Goal: Task Accomplishment & Management: Manage account settings

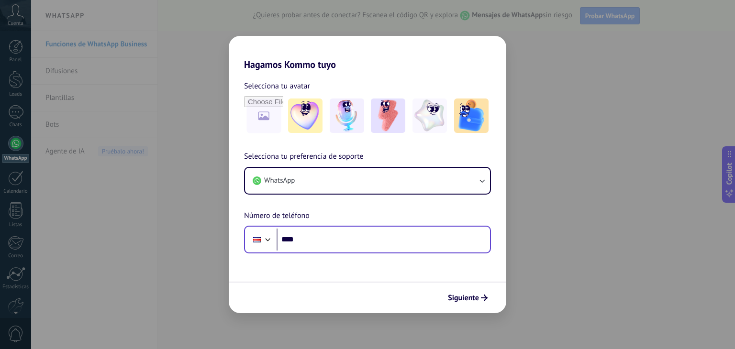
click at [357, 228] on div "Phone ****" at bounding box center [367, 240] width 247 height 28
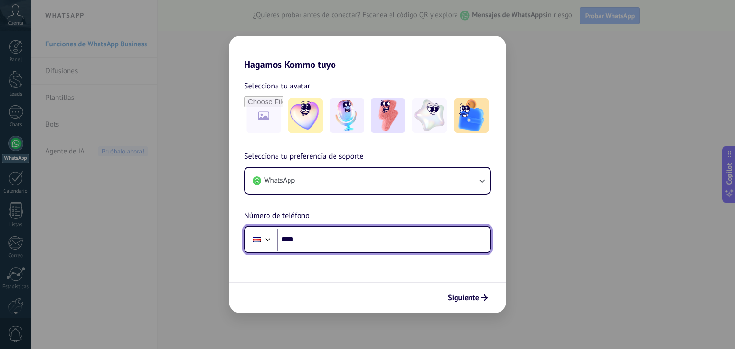
click at [349, 241] on input "****" at bounding box center [383, 240] width 213 height 22
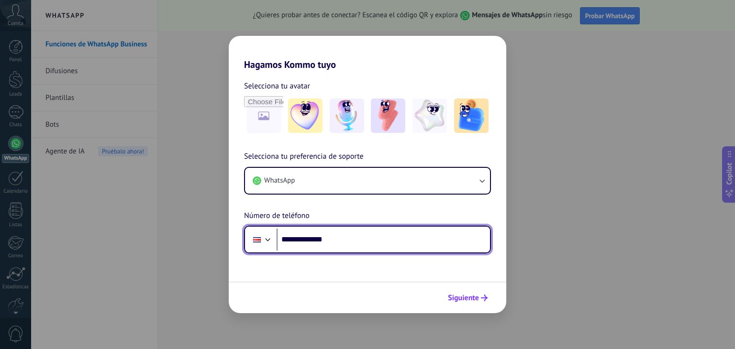
type input "**********"
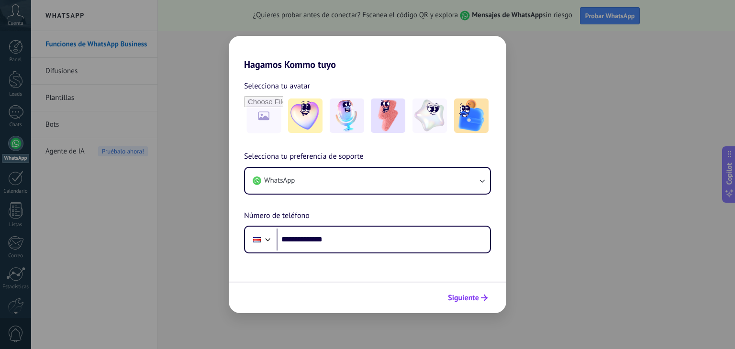
click at [466, 295] on span "Siguiente" at bounding box center [463, 298] width 31 height 7
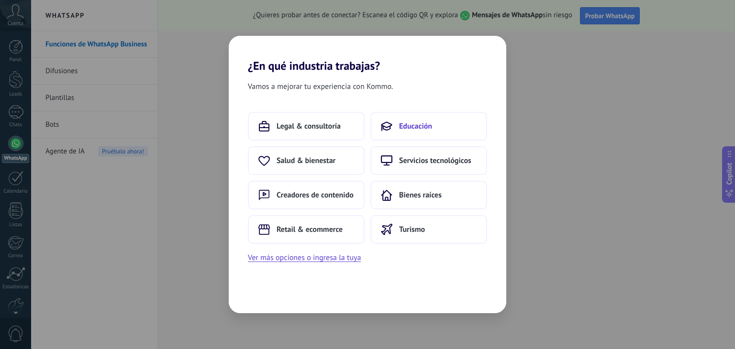
click at [398, 121] on button "Educación" at bounding box center [428, 126] width 117 height 29
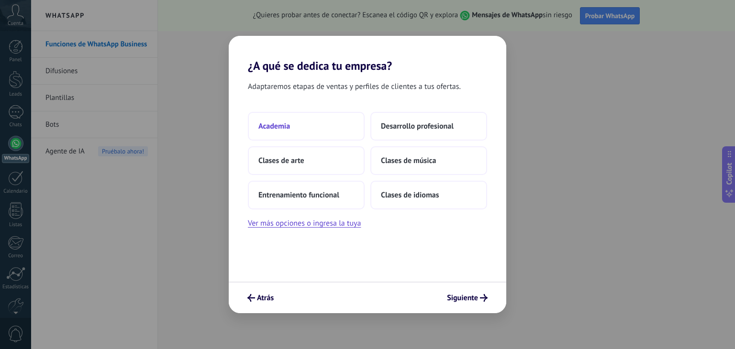
click at [302, 124] on button "Academia" at bounding box center [306, 126] width 117 height 29
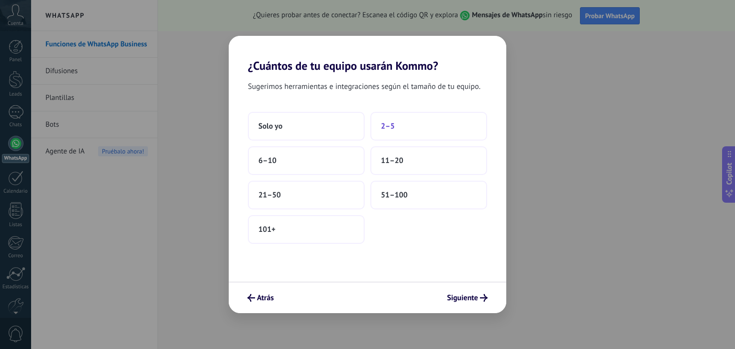
click at [383, 134] on button "2–5" at bounding box center [428, 126] width 117 height 29
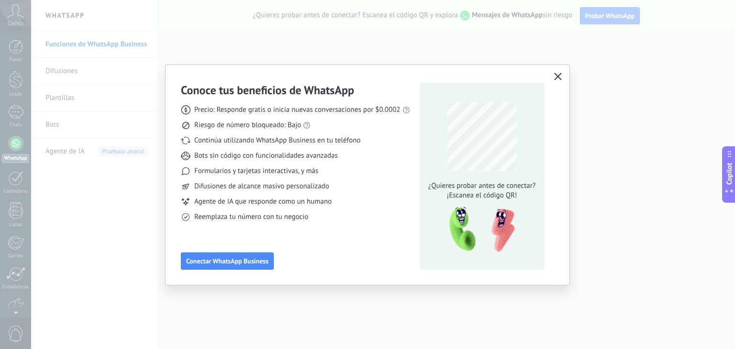
click at [559, 77] on icon "button" at bounding box center [558, 77] width 8 height 8
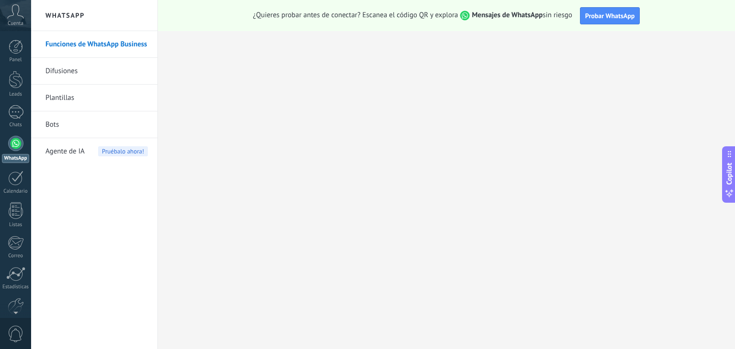
scroll to position [48, 0]
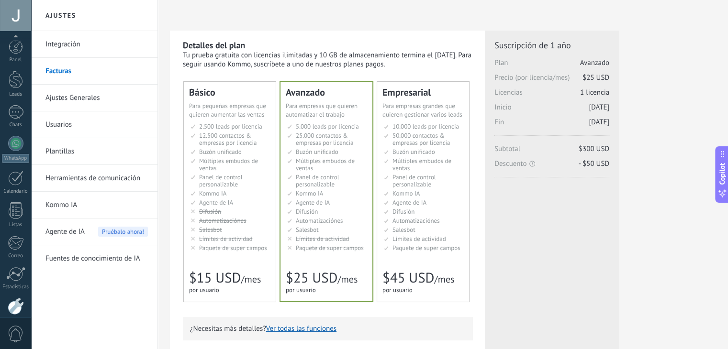
scroll to position [48, 0]
click at [95, 48] on link "Integración" at bounding box center [96, 44] width 102 height 27
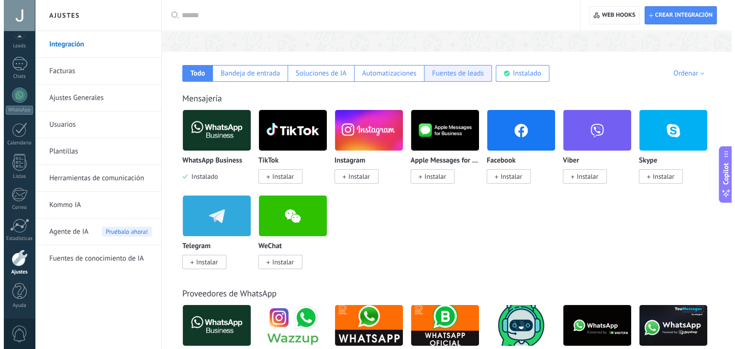
scroll to position [136, 0]
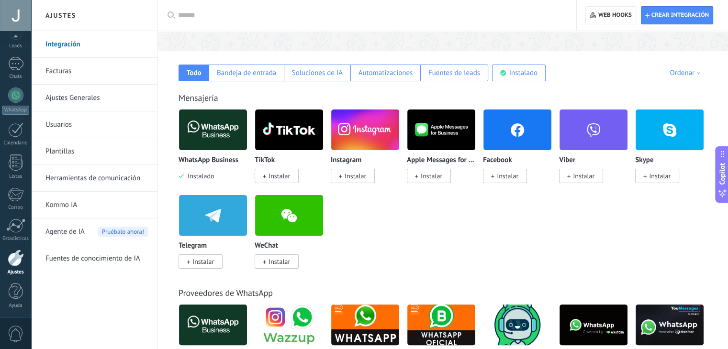
click at [232, 124] on img at bounding box center [213, 130] width 68 height 46
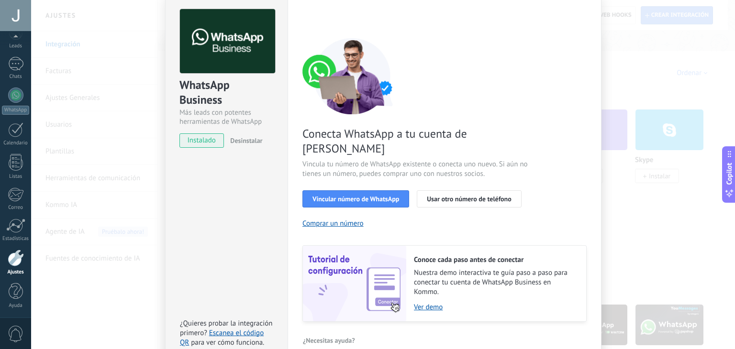
scroll to position [0, 0]
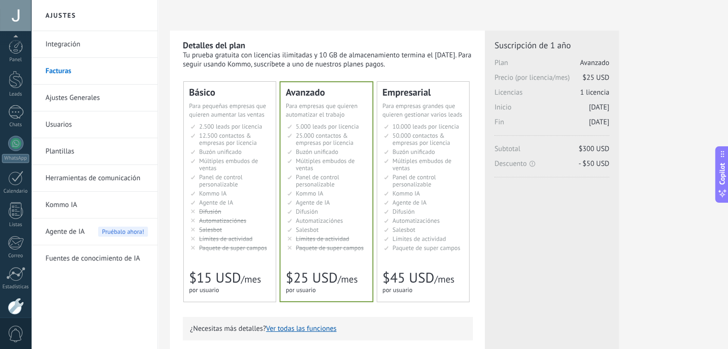
scroll to position [48, 0]
click at [77, 169] on link "Herramientas de comunicación" at bounding box center [96, 178] width 102 height 27
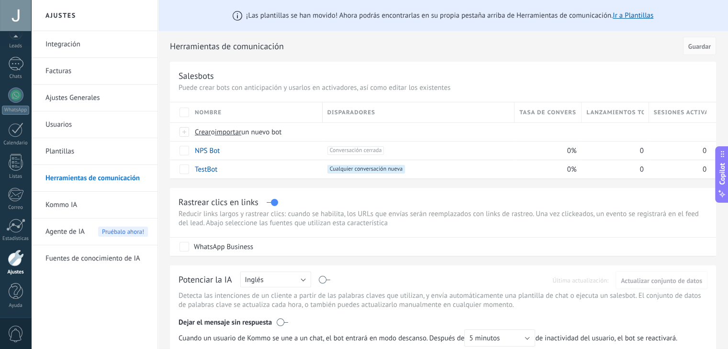
click at [206, 113] on span "Nombre" at bounding box center [208, 112] width 27 height 9
click at [228, 115] on div "Nombre" at bounding box center [256, 112] width 132 height 20
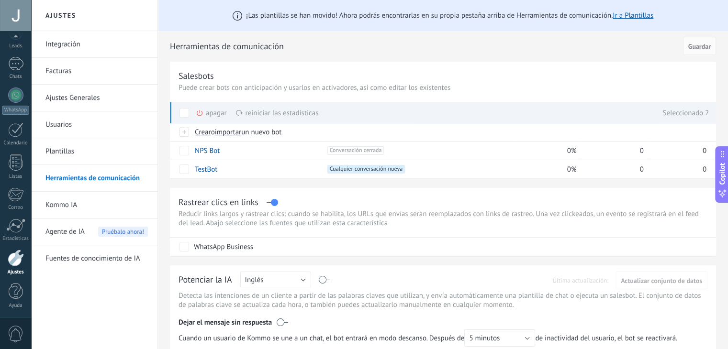
click at [78, 141] on link "Plantillas" at bounding box center [96, 151] width 102 height 27
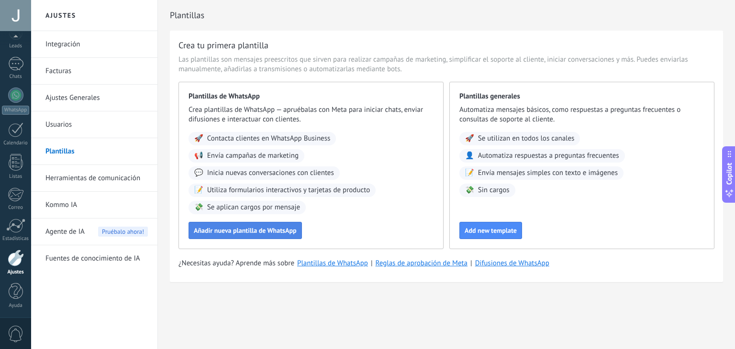
click at [249, 230] on span "Añadir nueva plantilla de WhatsApp" at bounding box center [245, 230] width 103 height 7
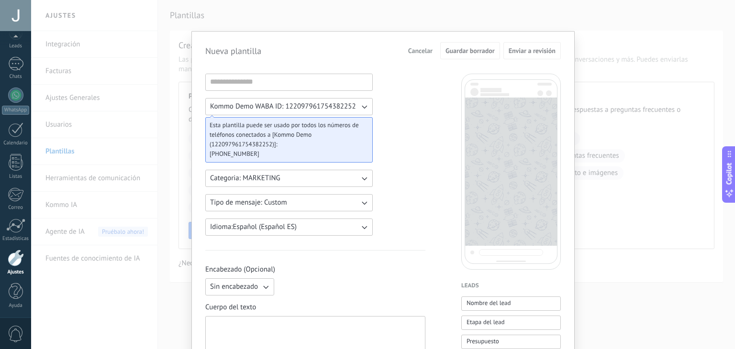
click at [421, 48] on span "Cancelar" at bounding box center [420, 50] width 24 height 7
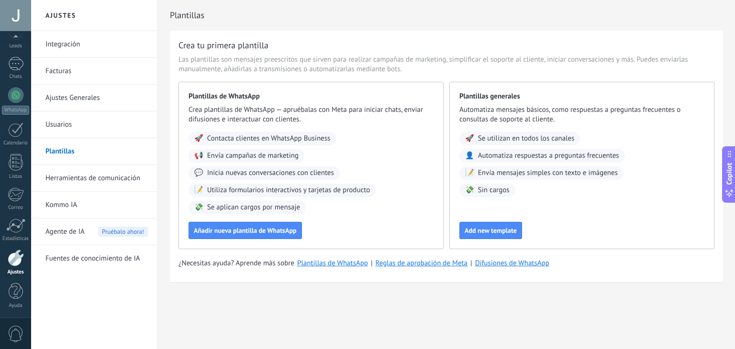
click at [78, 38] on link "Integración" at bounding box center [96, 44] width 102 height 27
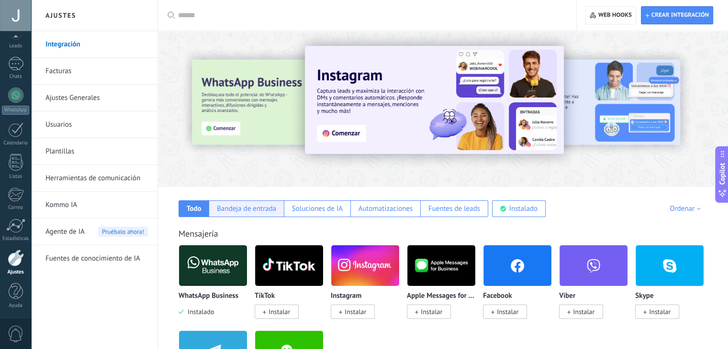
click at [262, 203] on div "Bandeja de entrada" at bounding box center [246, 208] width 75 height 17
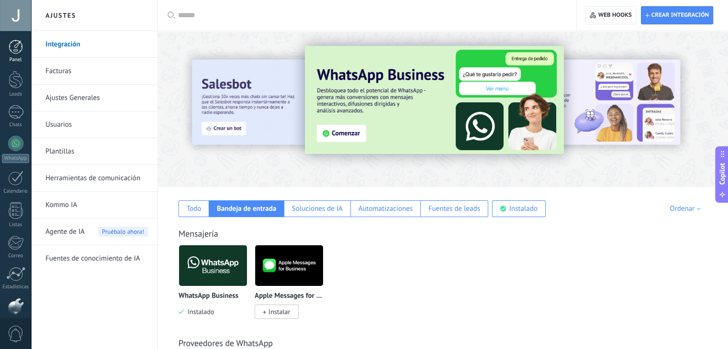
click at [18, 45] on div at bounding box center [16, 47] width 14 height 14
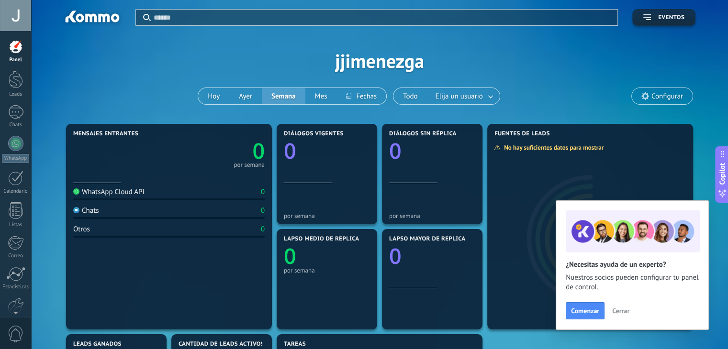
click at [151, 200] on div "WhatsApp Cloud API 0" at bounding box center [168, 194] width 191 height 13
click at [10, 85] on div at bounding box center [16, 80] width 14 height 18
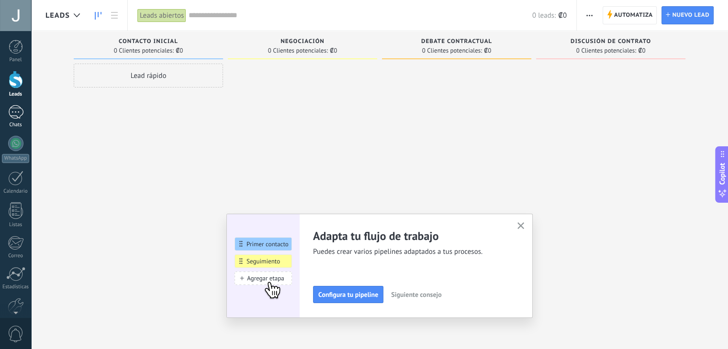
click at [21, 121] on link "Chats" at bounding box center [15, 116] width 31 height 23
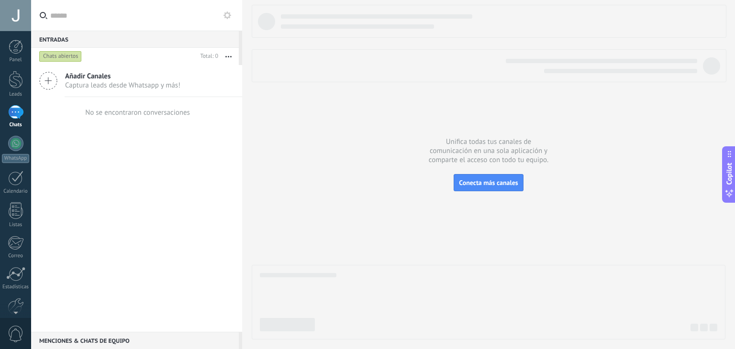
click at [105, 89] on span "Captura leads desde Whatsapp y más!" at bounding box center [122, 85] width 115 height 9
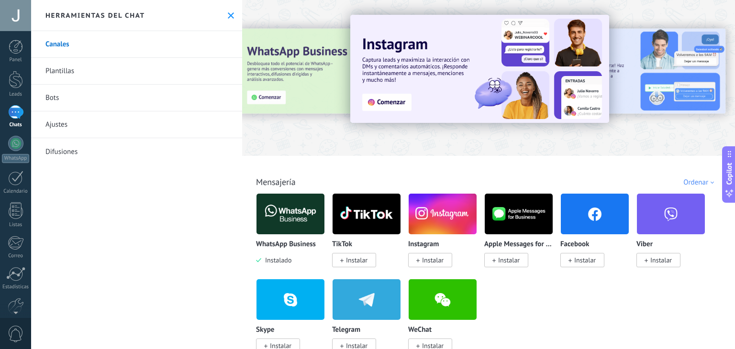
click at [13, 112] on div at bounding box center [15, 112] width 15 height 14
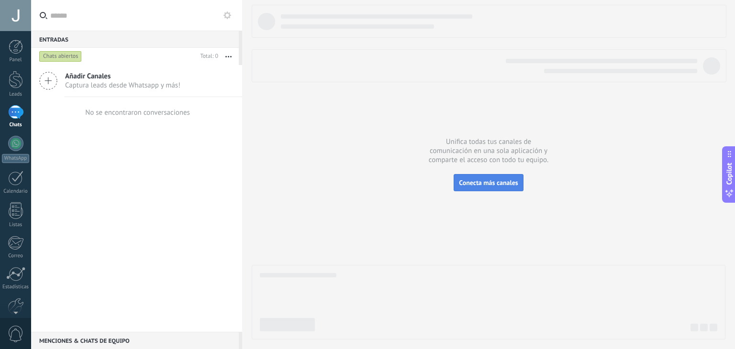
click at [484, 177] on button "Conecta más canales" at bounding box center [488, 182] width 69 height 17
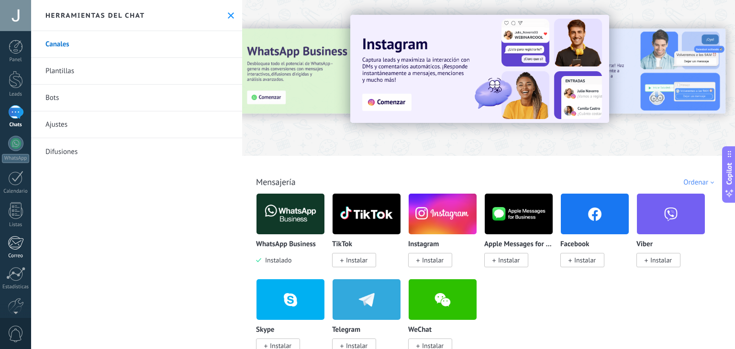
click at [17, 249] on div at bounding box center [16, 243] width 16 height 14
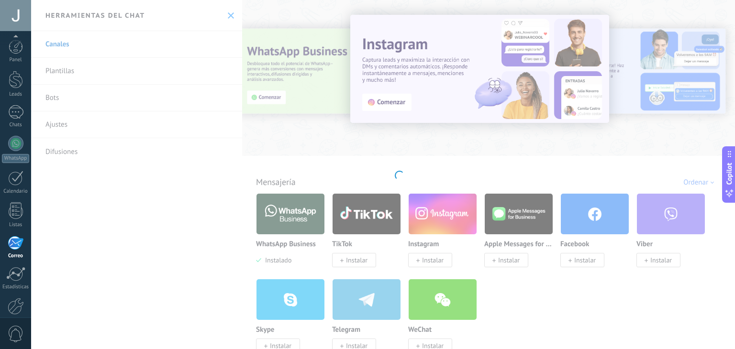
scroll to position [48, 0]
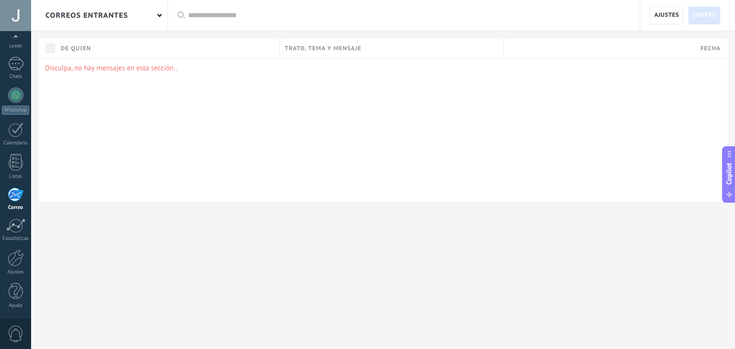
click at [311, 49] on span "Trato, tema y mensaje" at bounding box center [323, 48] width 77 height 9
click at [677, 23] on span "Ajustes" at bounding box center [666, 15] width 25 height 17
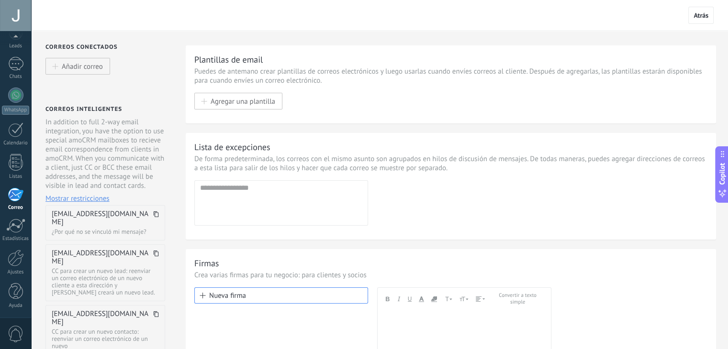
click at [19, 11] on div at bounding box center [15, 15] width 31 height 31
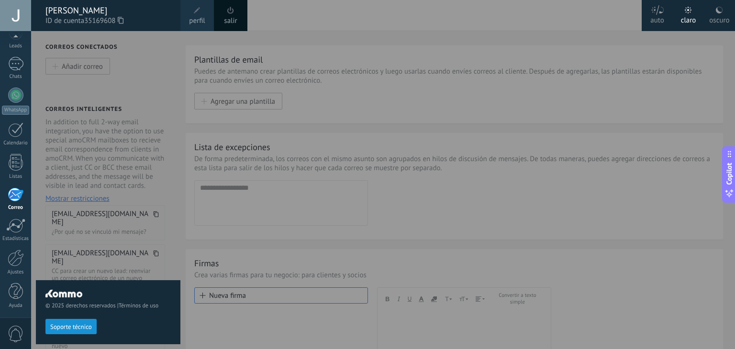
click at [198, 17] on span "perfil" at bounding box center [197, 21] width 16 height 11
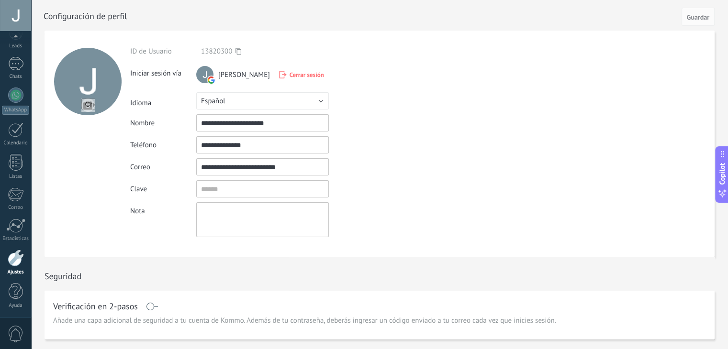
click at [314, 73] on span "Cerrar sesión" at bounding box center [306, 75] width 34 height 8
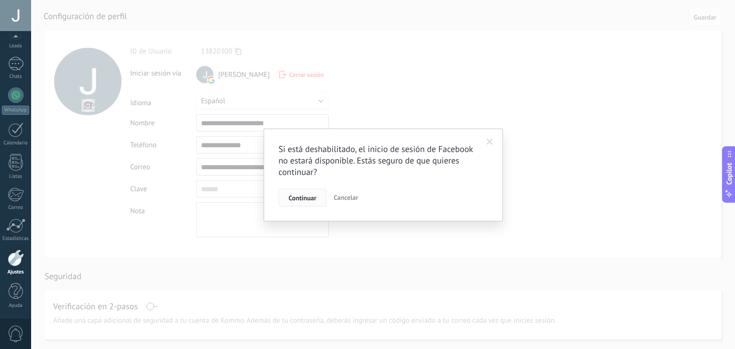
click at [306, 199] on span "Continuar" at bounding box center [303, 198] width 28 height 7
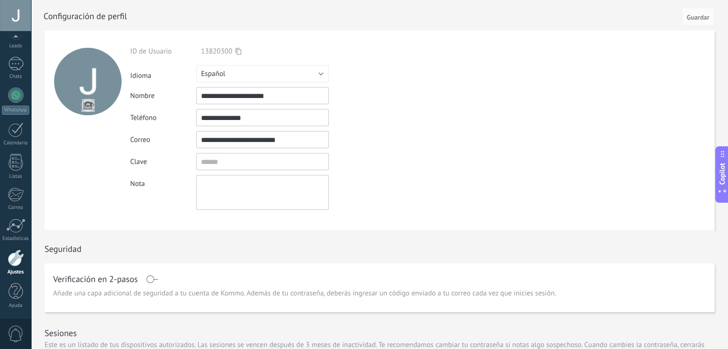
click at [295, 139] on input "**********" at bounding box center [262, 139] width 133 height 17
type input "*"
click at [300, 114] on input "**********" at bounding box center [262, 117] width 133 height 17
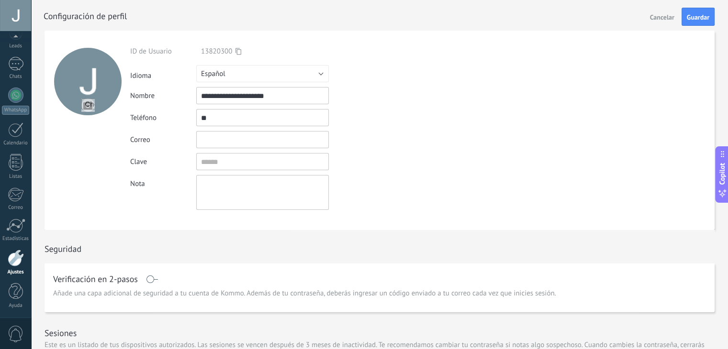
type input "*"
click at [296, 95] on input "**********" at bounding box center [262, 95] width 133 height 17
type input "*"
click at [689, 14] on span "Guardar" at bounding box center [698, 17] width 22 height 7
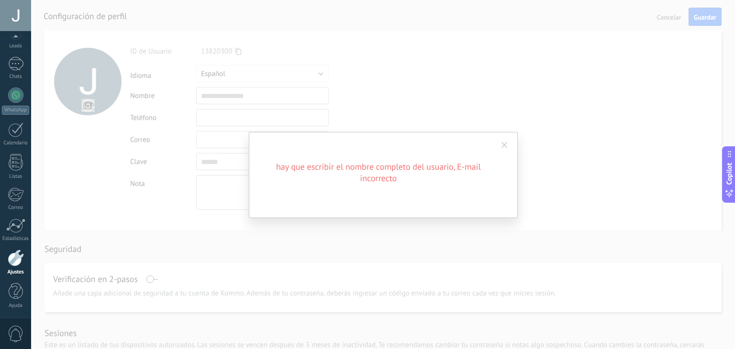
click at [502, 144] on span at bounding box center [504, 145] width 6 height 7
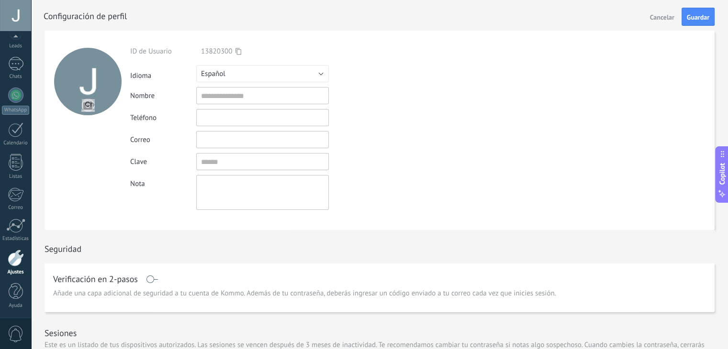
click at [7, 8] on div at bounding box center [15, 15] width 31 height 31
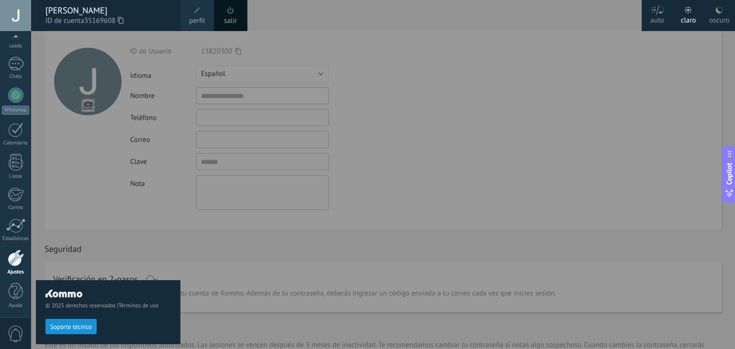
click at [231, 16] on link "salir" at bounding box center [230, 21] width 13 height 11
